Goal: Find specific page/section: Find specific page/section

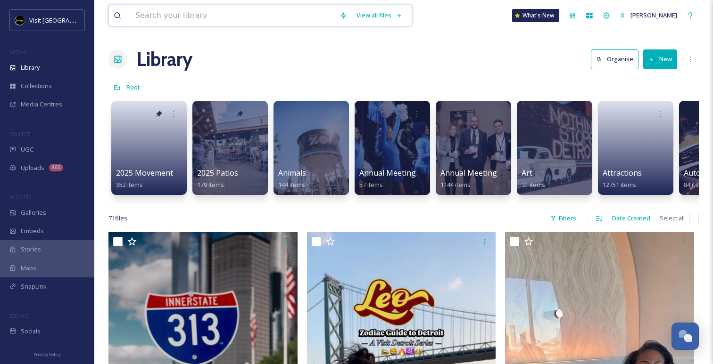
click at [279, 17] on input at bounding box center [233, 15] width 204 height 21
paste input "Bureau. "Cliff Bells""
type input "Bureau. "Cliff Bells""
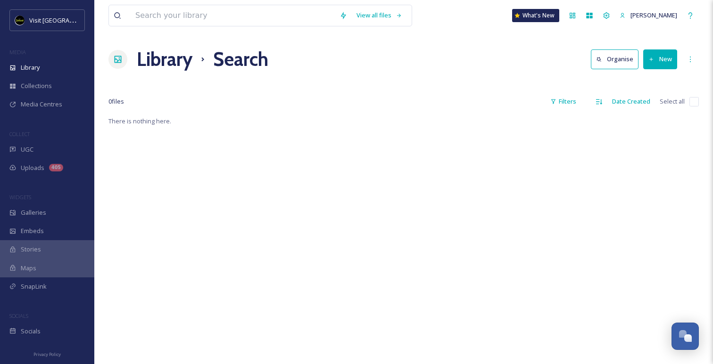
click at [201, 2] on div "View all files What's New [PERSON_NAME]" at bounding box center [403, 15] width 590 height 31
click at [201, 15] on input at bounding box center [233, 15] width 204 height 21
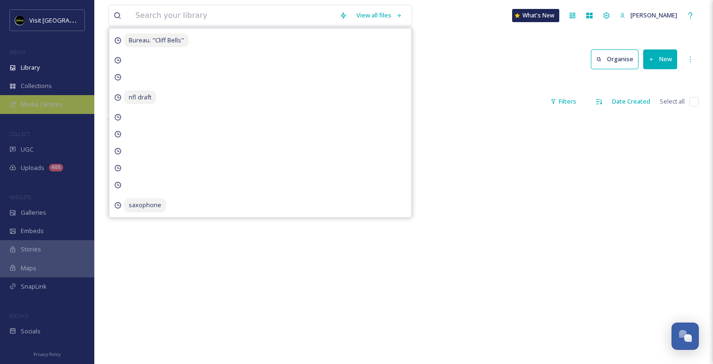
click at [66, 103] on div "Media Centres" at bounding box center [47, 104] width 94 height 18
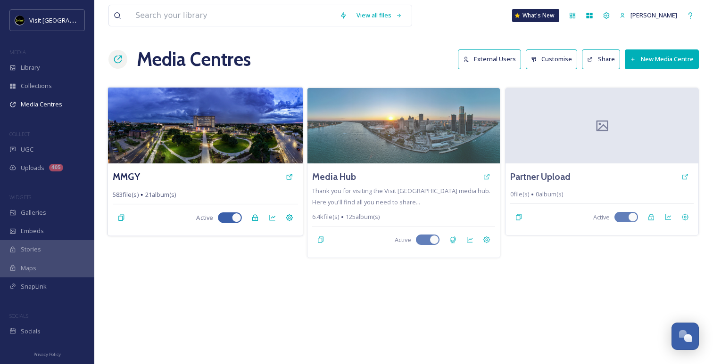
click at [225, 150] on img at bounding box center [205, 125] width 195 height 76
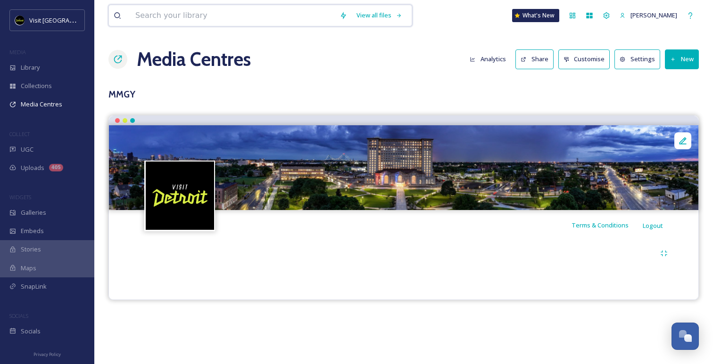
click at [229, 12] on input at bounding box center [233, 15] width 204 height 21
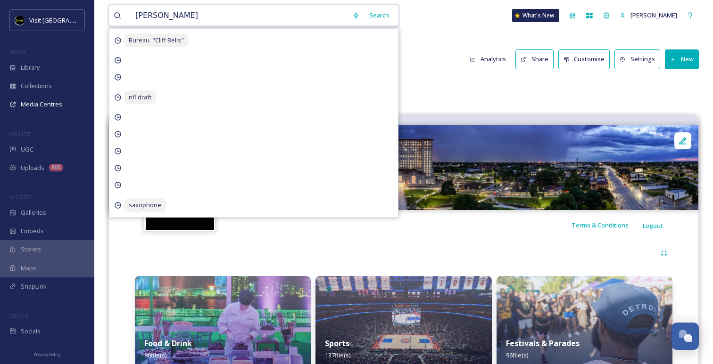
type input "cliff bells"
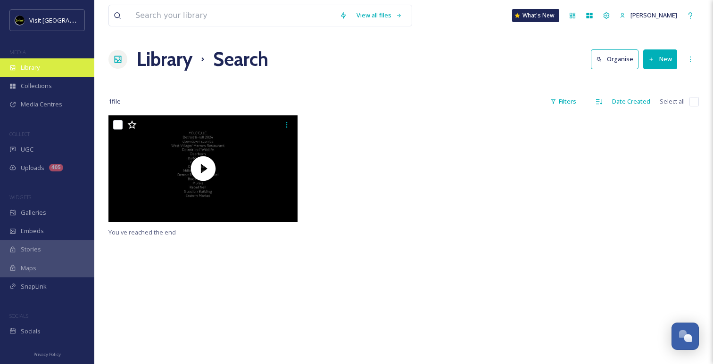
click at [52, 71] on div "Library" at bounding box center [47, 67] width 94 height 18
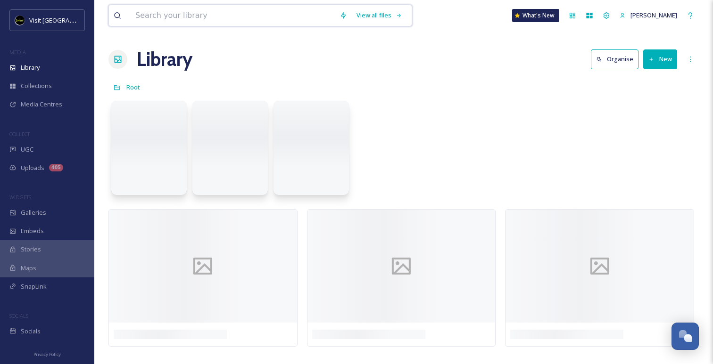
click at [165, 17] on input at bounding box center [233, 15] width 204 height 21
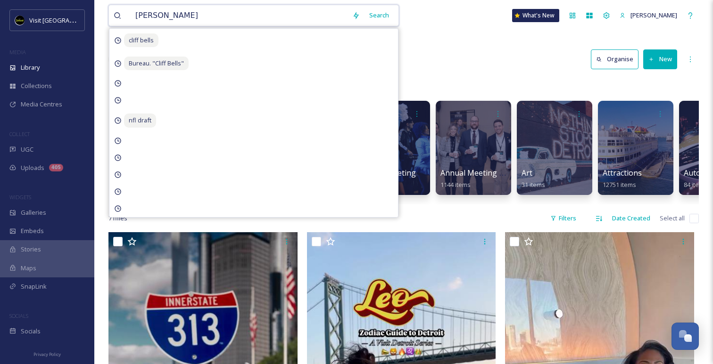
type input "cliff bells"
